Goal: Check status: Check status

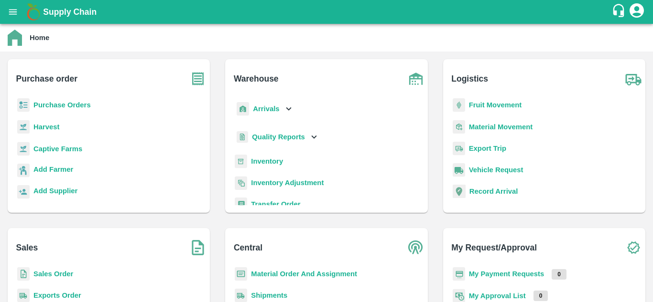
click at [65, 104] on b "Purchase Orders" at bounding box center [61, 105] width 57 height 8
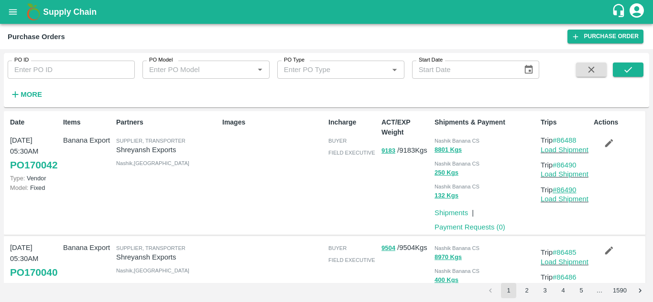
click at [571, 189] on link "#86490" at bounding box center [564, 190] width 24 height 8
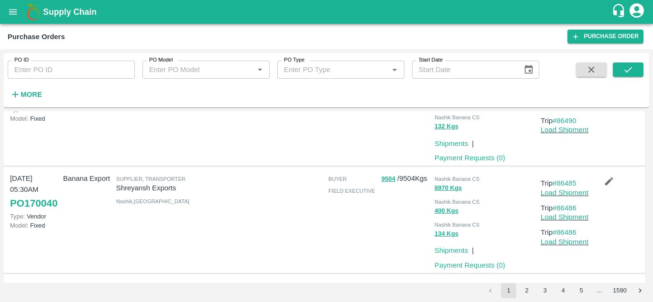
scroll to position [70, 0]
click at [567, 232] on link "#86486" at bounding box center [564, 232] width 24 height 8
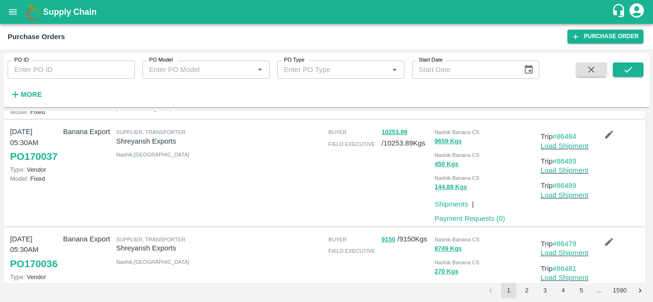
scroll to position [292, 0]
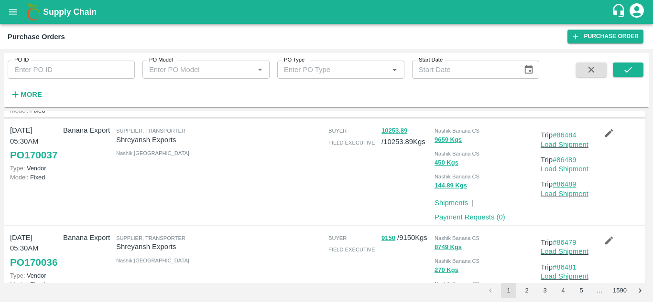
click at [567, 188] on link "#86489" at bounding box center [564, 185] width 24 height 8
click at [570, 188] on link "#86489" at bounding box center [564, 185] width 24 height 8
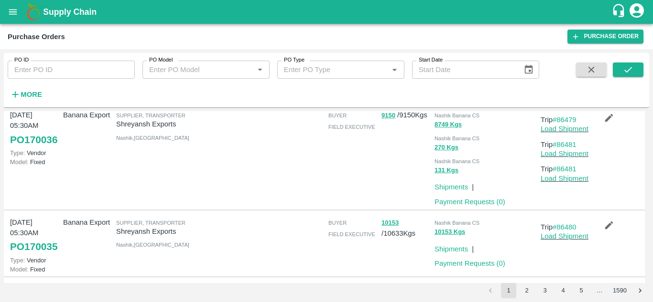
scroll to position [415, 0]
click at [565, 172] on link "#86481" at bounding box center [564, 169] width 24 height 8
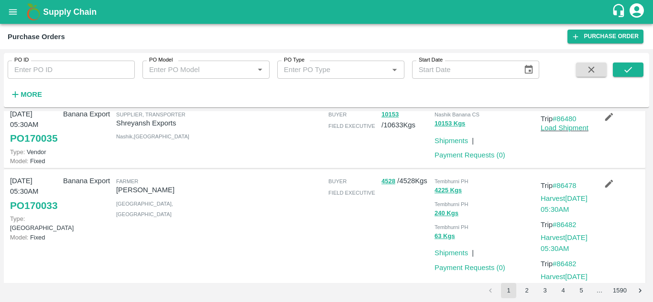
scroll to position [524, 0]
click at [570, 122] on link "#86480" at bounding box center [564, 119] width 24 height 8
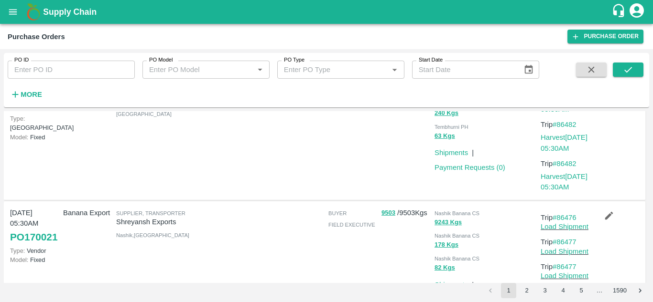
scroll to position [625, 0]
click at [567, 167] on link "#86482" at bounding box center [564, 163] width 24 height 8
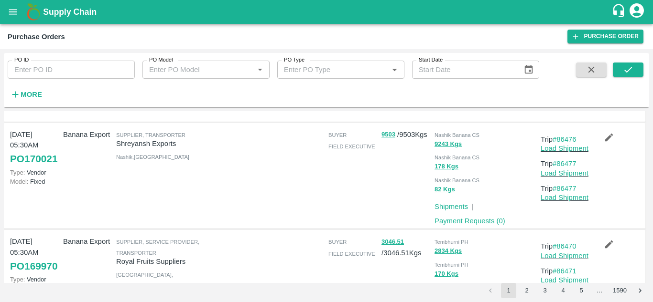
scroll to position [703, 0]
click at [567, 192] on link "#86477" at bounding box center [564, 188] width 24 height 8
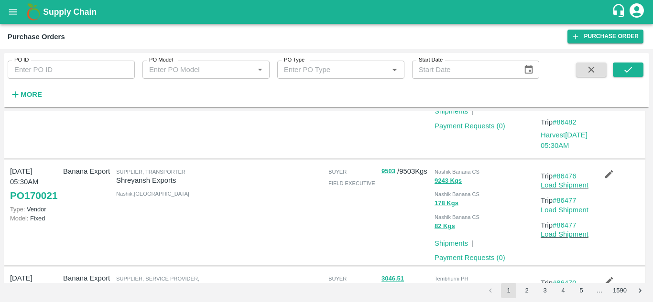
scroll to position [671, 0]
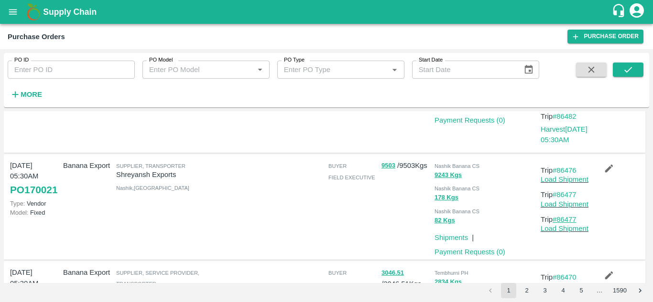
click at [568, 224] on link "#86477" at bounding box center [564, 220] width 24 height 8
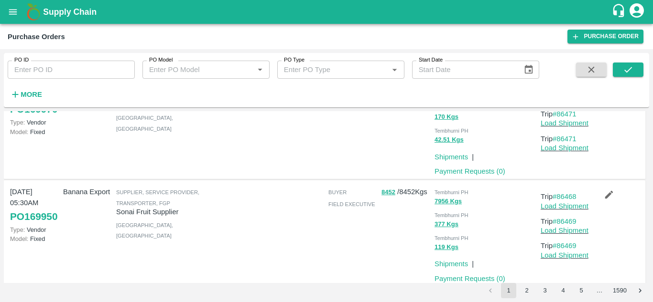
scroll to position [907, 0]
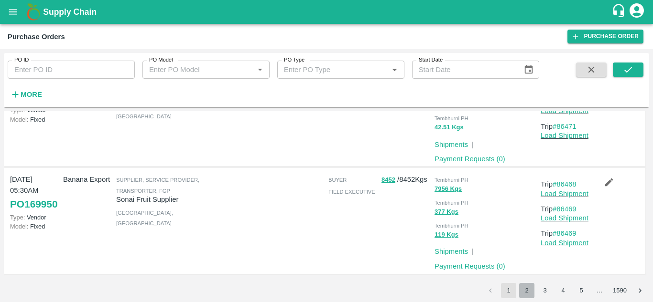
click at [524, 291] on button "2" at bounding box center [526, 290] width 15 height 15
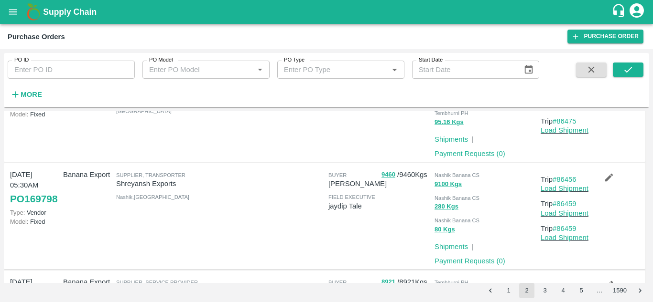
scroll to position [201, 0]
click at [565, 231] on link "#86459" at bounding box center [564, 229] width 24 height 8
click at [563, 228] on link "#86459" at bounding box center [564, 229] width 24 height 8
click at [562, 240] on link "Load Shipment" at bounding box center [564, 238] width 48 height 8
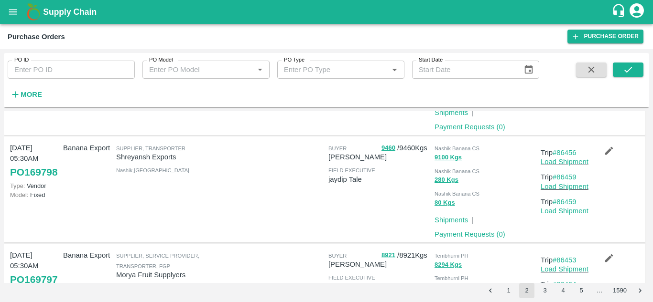
scroll to position [228, 0]
click at [565, 174] on link "#86459" at bounding box center [564, 177] width 24 height 8
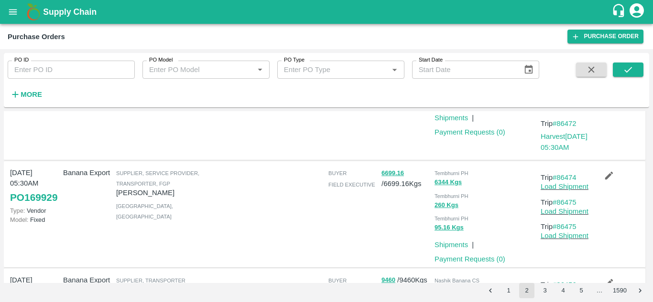
scroll to position [97, 0]
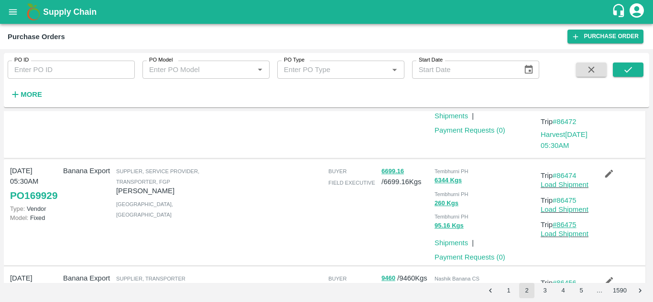
click at [564, 225] on link "#86475" at bounding box center [564, 225] width 24 height 8
